Goal: Information Seeking & Learning: Learn about a topic

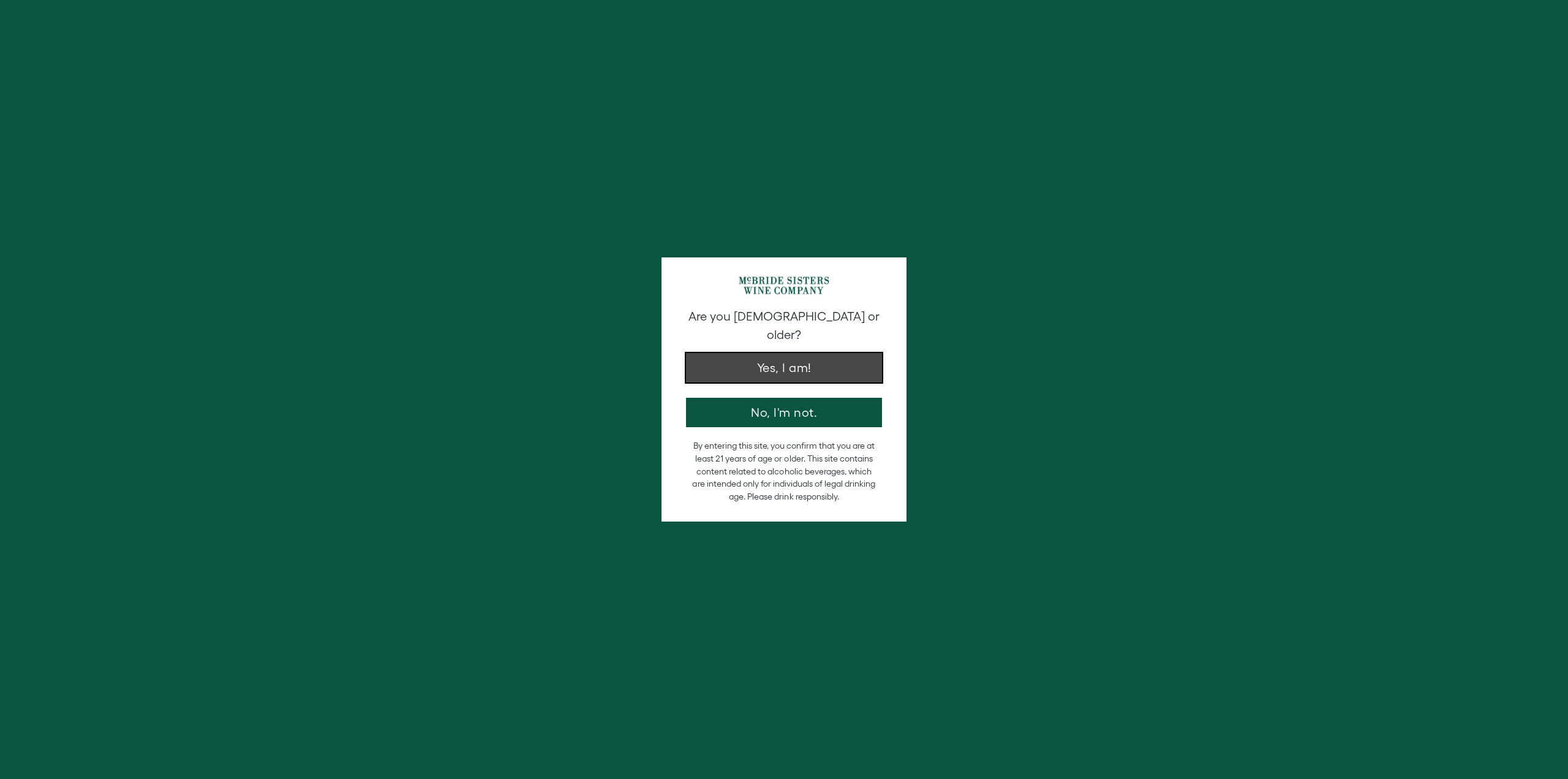
click at [790, 355] on button "Yes, I am!" at bounding box center [784, 367] width 196 height 29
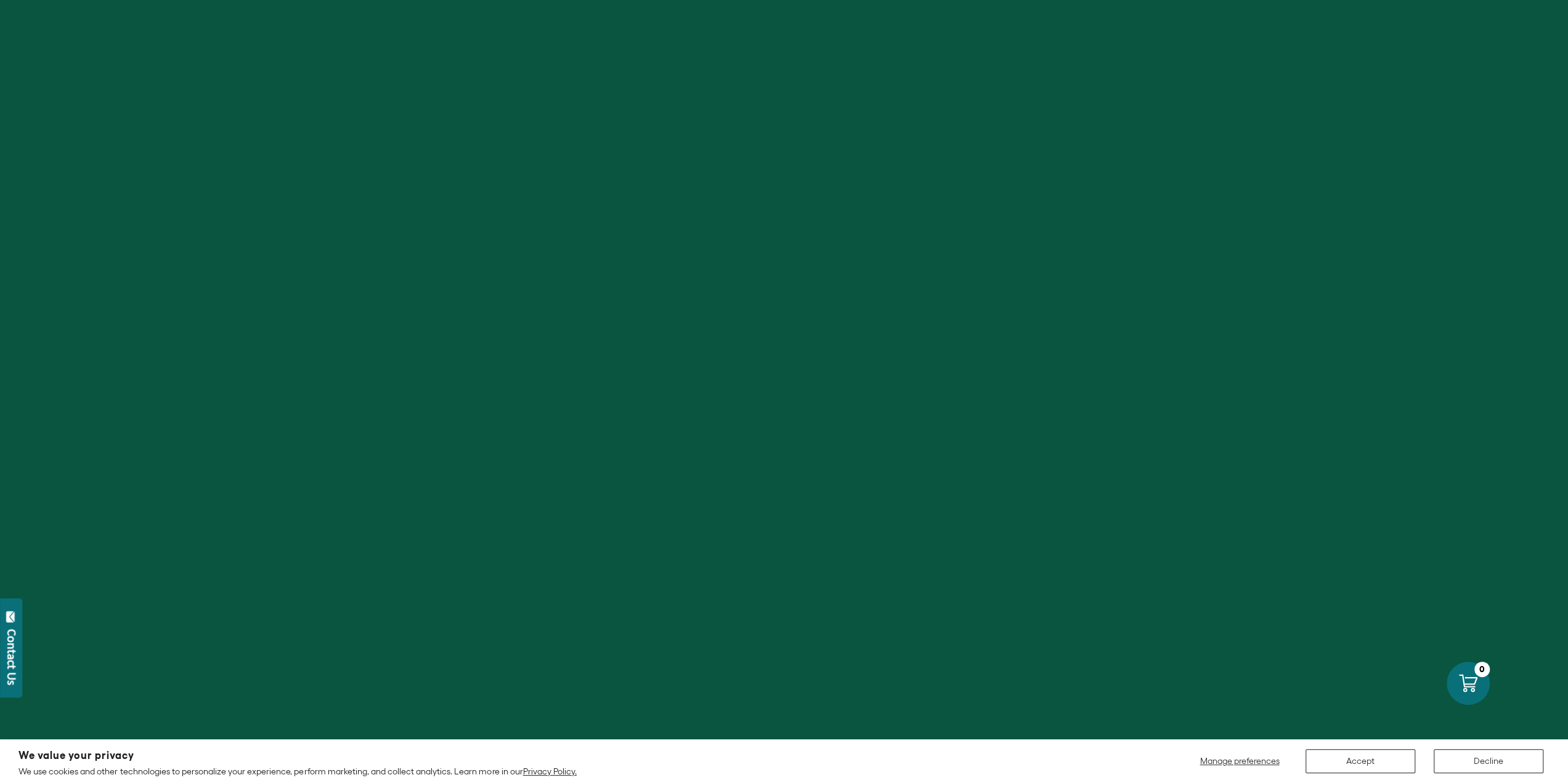
scroll to position [4658, 0]
click at [1380, 765] on button "Accept" at bounding box center [1361, 761] width 110 height 24
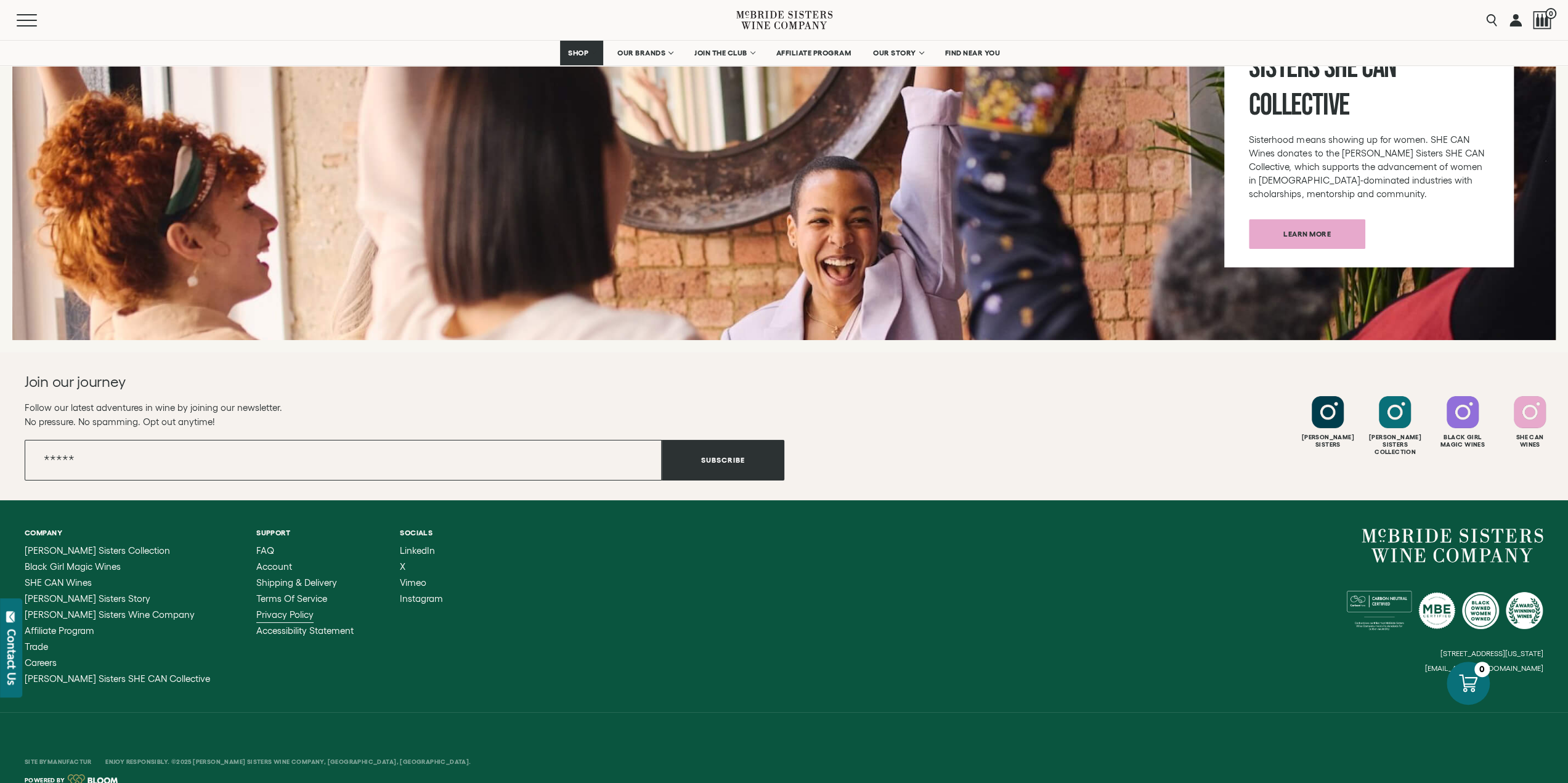
click at [271, 609] on span "Privacy Policy" at bounding box center [285, 614] width 57 height 10
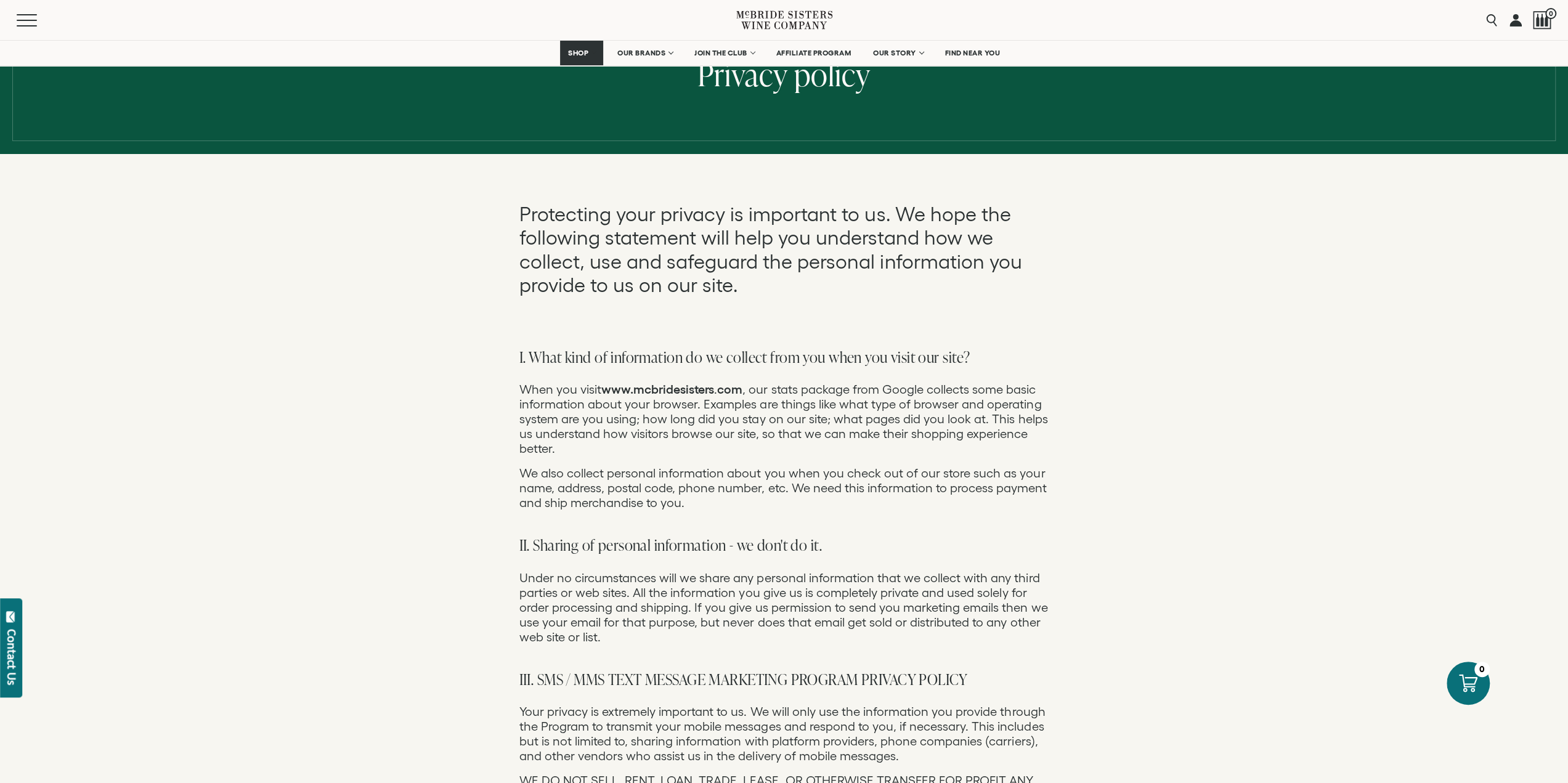
scroll to position [185, 0]
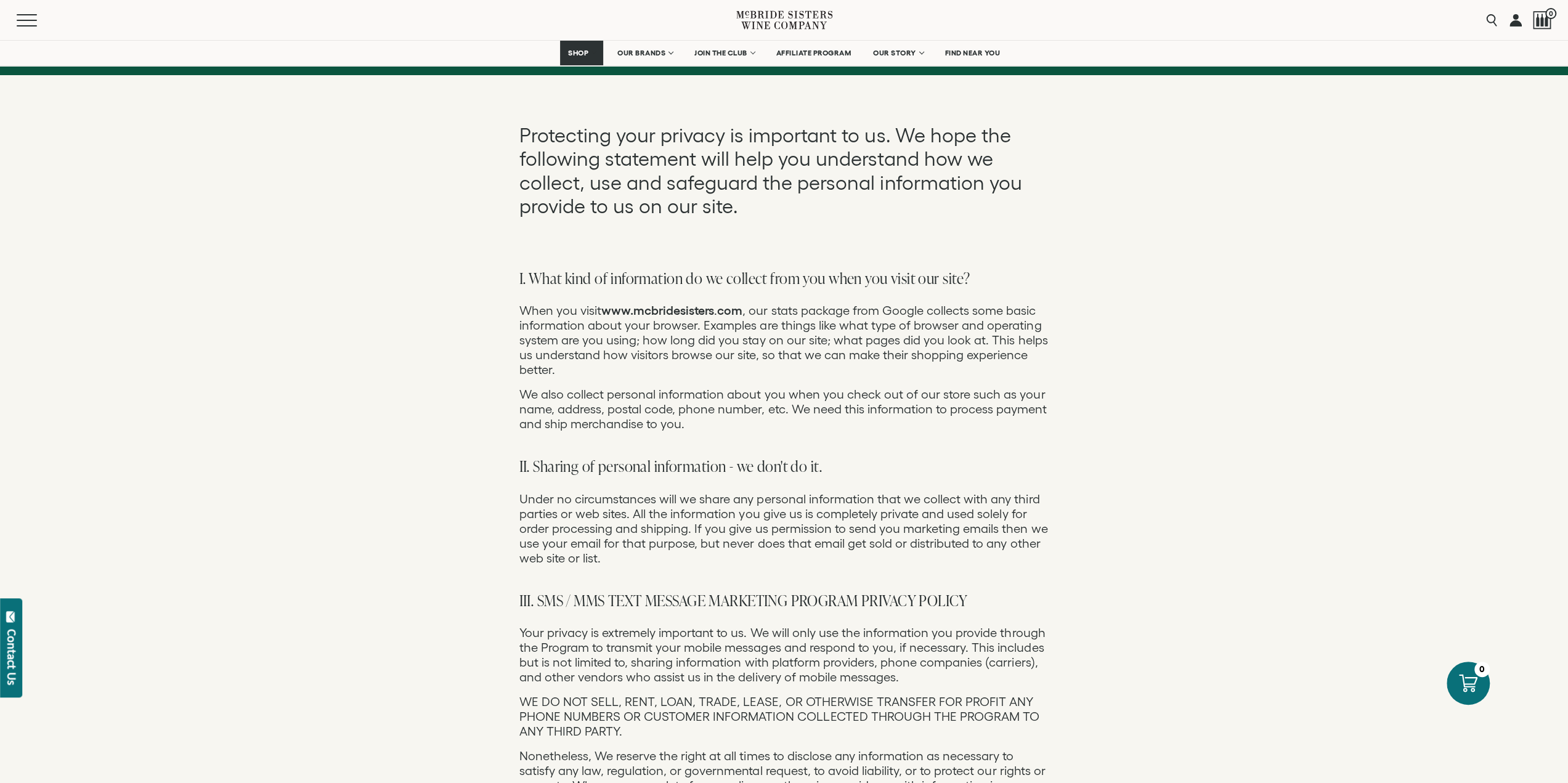
drag, startPoint x: 860, startPoint y: 303, endPoint x: 865, endPoint y: 293, distance: 11.2
click at [861, 303] on p "When you visit www.mcbridesisters . com , our stats package from Google collect…" at bounding box center [784, 340] width 530 height 74
click at [630, 341] on p "When you visit www.mcbridesisters . com , our stats package from Google collect…" at bounding box center [784, 340] width 530 height 74
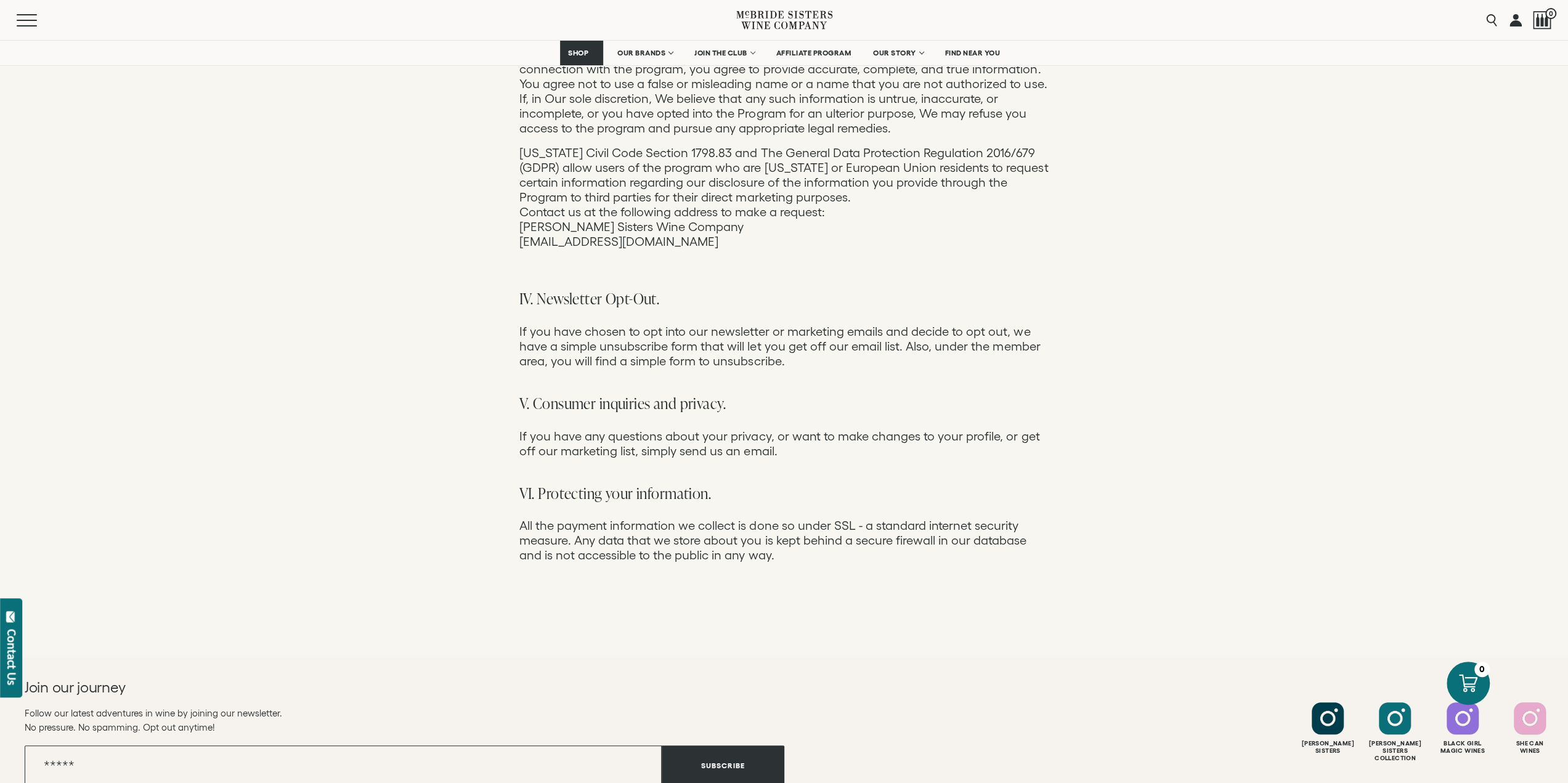
scroll to position [1239, 0]
